Goal: Download file/media

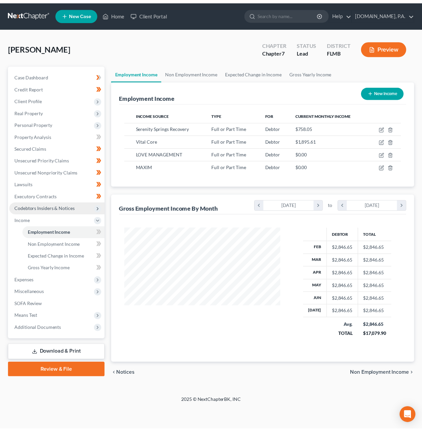
scroll to position [121, 171]
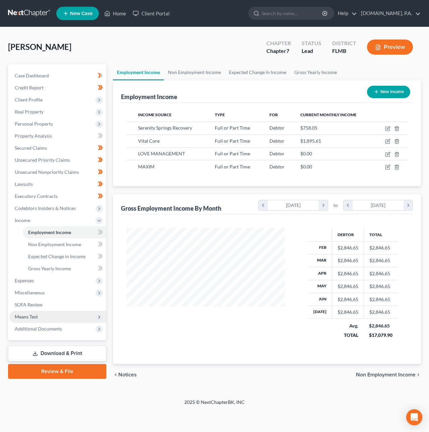
click at [42, 317] on span "Means Test" at bounding box center [57, 317] width 97 height 12
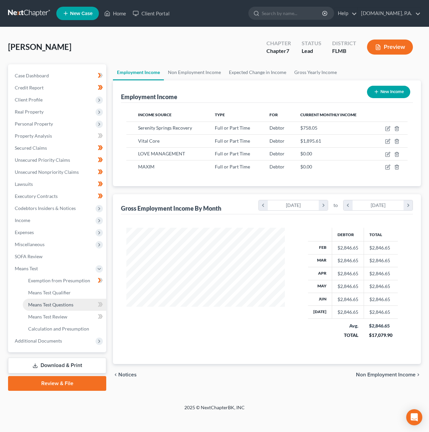
click at [46, 304] on span "Means Test Questions" at bounding box center [50, 305] width 45 height 6
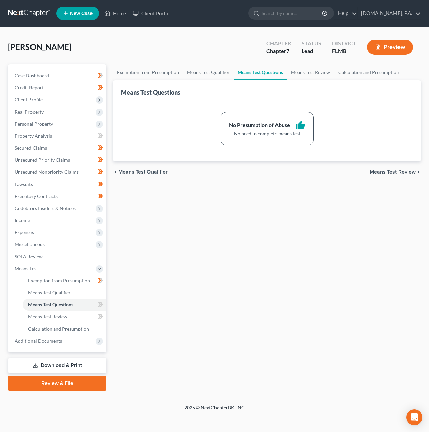
click at [71, 366] on link "Download & Print" at bounding box center [57, 366] width 98 height 16
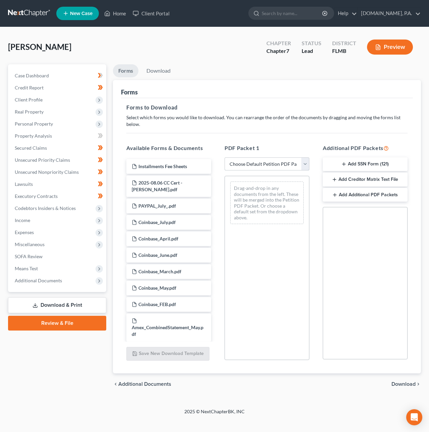
click at [247, 163] on select "Choose Default Petition PDF Packet Complete Bankruptcy Petition (all forms and …" at bounding box center [266, 163] width 85 height 13
select select "5"
click at [224, 157] on select "Choose Default Petition PDF Packet Complete Bankruptcy Petition (all forms and …" at bounding box center [266, 163] width 85 height 13
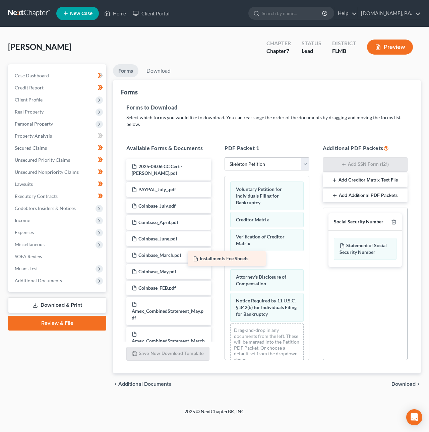
drag, startPoint x: 166, startPoint y: 168, endPoint x: 228, endPoint y: 261, distance: 111.1
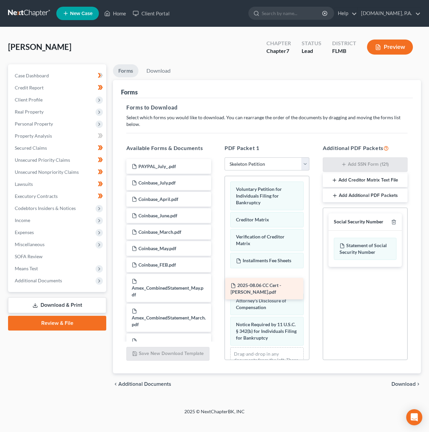
drag, startPoint x: 174, startPoint y: 171, endPoint x: 273, endPoint y: 290, distance: 154.9
click at [395, 224] on icon "button" at bounding box center [393, 221] width 5 height 5
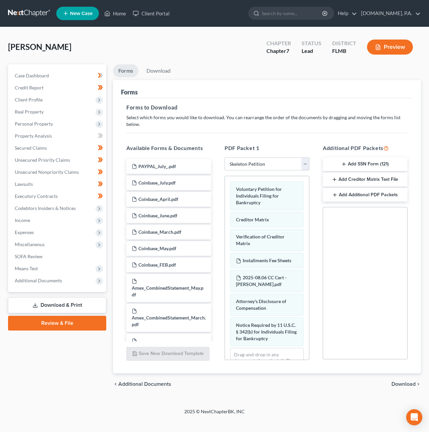
click at [408, 383] on span "Download" at bounding box center [403, 383] width 24 height 5
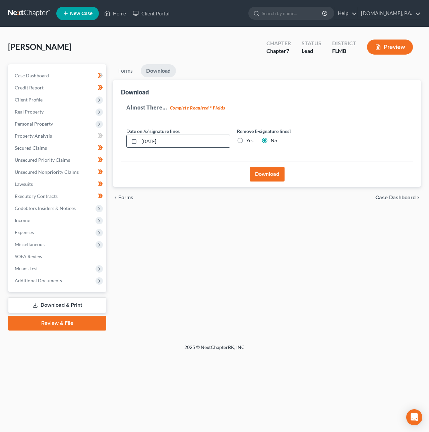
drag, startPoint x: 153, startPoint y: 141, endPoint x: 149, endPoint y: 141, distance: 4.4
click at [149, 141] on input "[DATE]" at bounding box center [184, 141] width 91 height 13
type input "[DATE]"
click at [270, 176] on button "Download" at bounding box center [267, 174] width 35 height 15
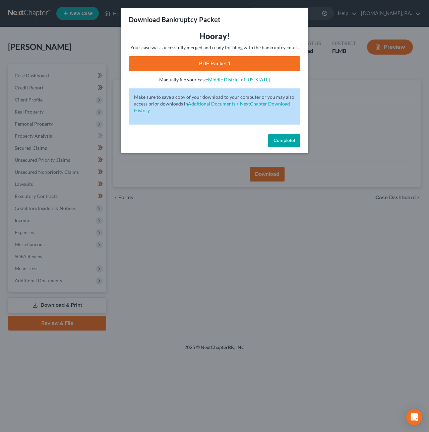
click at [222, 65] on link "PDF Packet 1" at bounding box center [214, 63] width 171 height 15
click at [289, 138] on span "Complete!" at bounding box center [283, 141] width 21 height 6
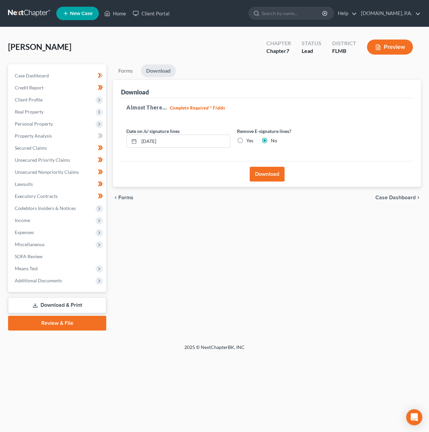
click at [31, 10] on link at bounding box center [29, 13] width 43 height 12
